Goal: Find specific page/section: Find specific page/section

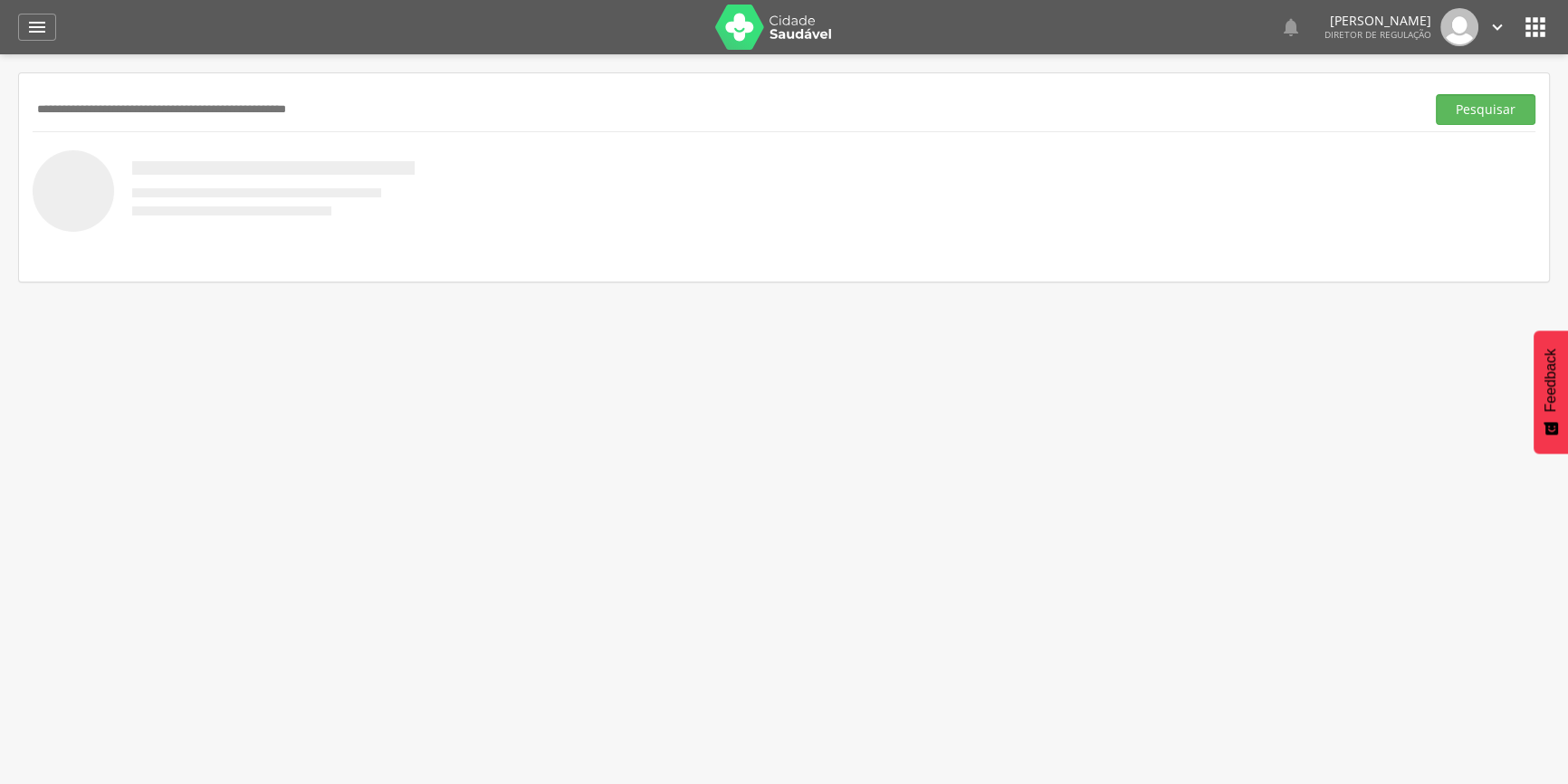
click at [794, 30] on img at bounding box center [775, 27] width 117 height 45
click at [1524, 21] on icon "" at bounding box center [1535, 27] width 29 height 29
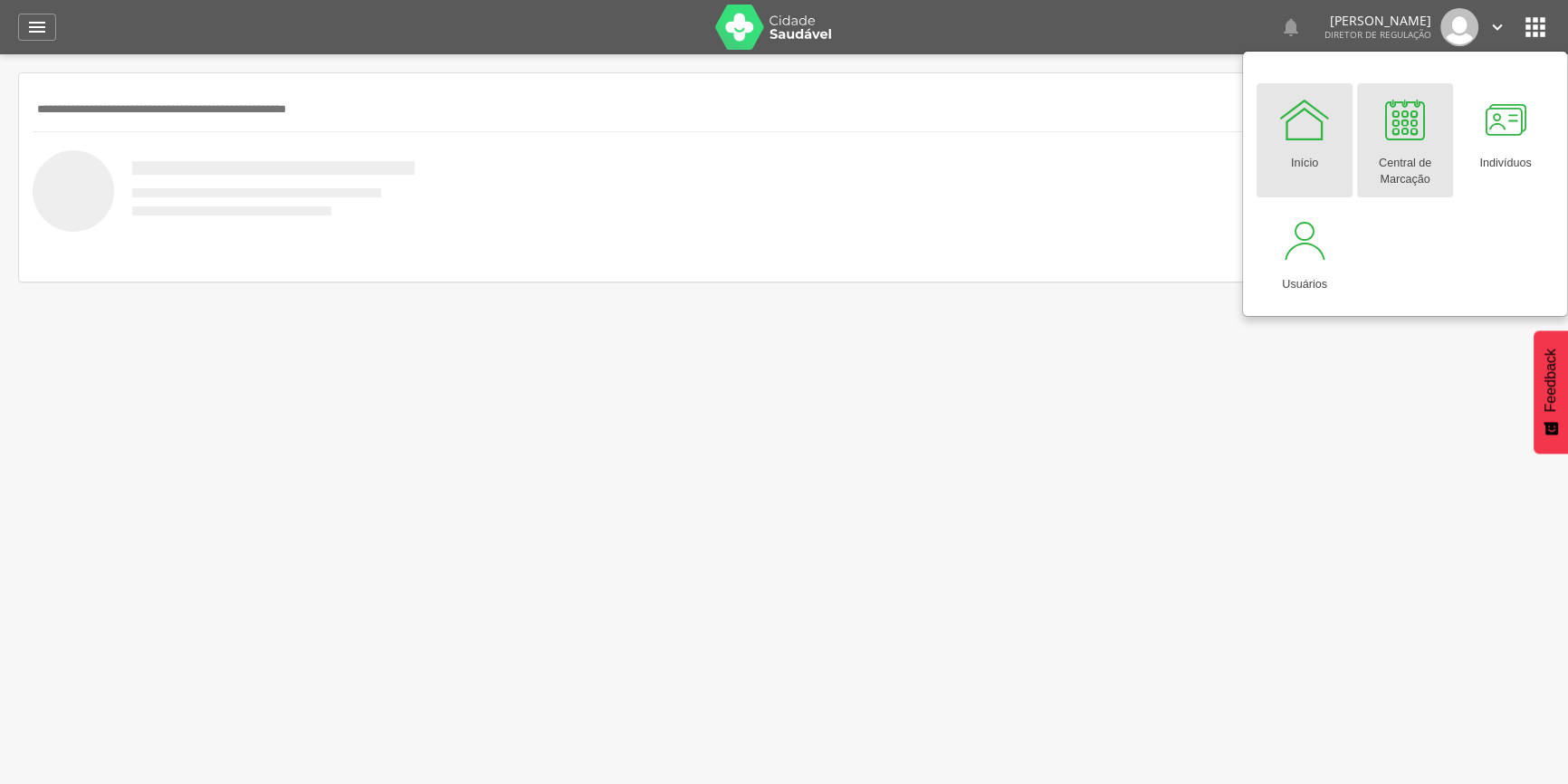
click at [1444, 145] on link "Central de Marcação" at bounding box center [1405, 140] width 96 height 114
